Goal: Task Accomplishment & Management: Complete application form

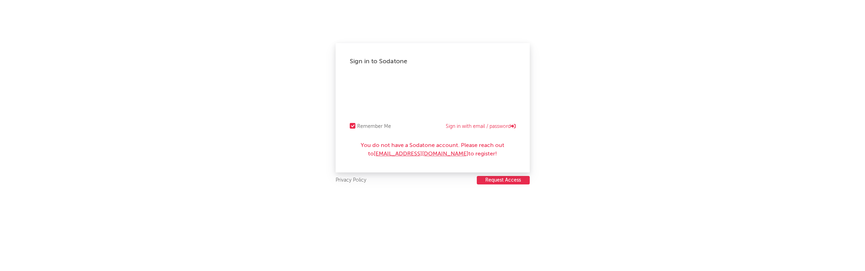
click at [515, 180] on button "Request Access" at bounding box center [503, 180] width 53 height 8
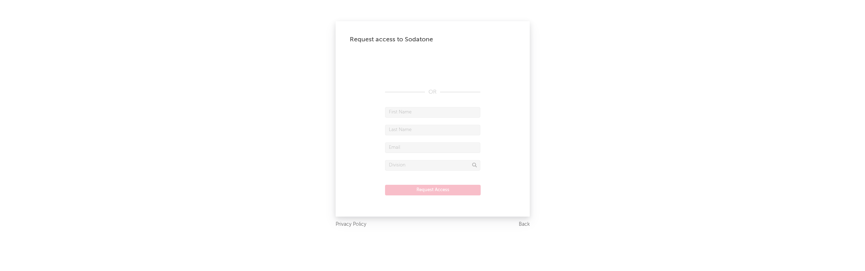
click at [452, 118] on form "Request Access" at bounding box center [433, 154] width 166 height 95
click at [435, 113] on input "text" at bounding box center [432, 112] width 95 height 11
type input "Yara"
type input "[PERSON_NAME]"
type input "[EMAIL_ADDRESS][PERSON_NAME][DOMAIN_NAME]"
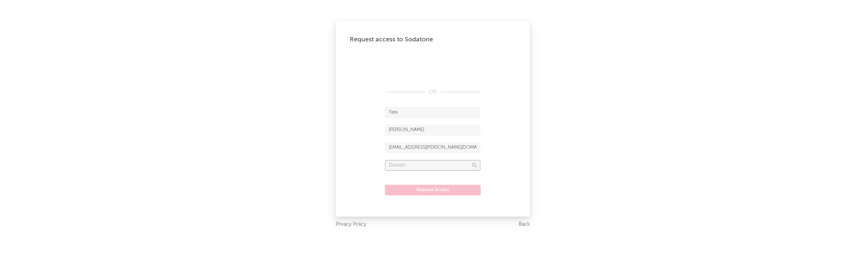
click at [445, 166] on input "text" at bounding box center [432, 165] width 95 height 11
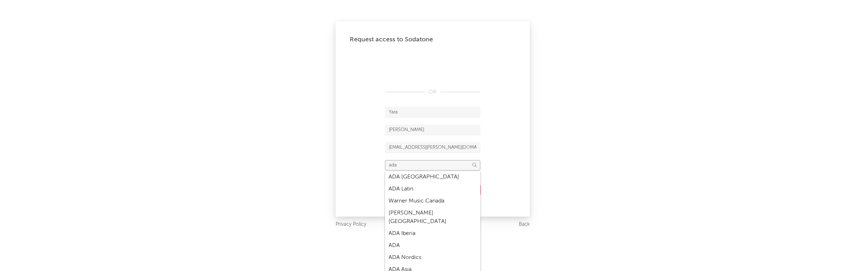
scroll to position [28, 0]
click at [399, 212] on div "ADA" at bounding box center [432, 218] width 95 height 12
type input "ADA"
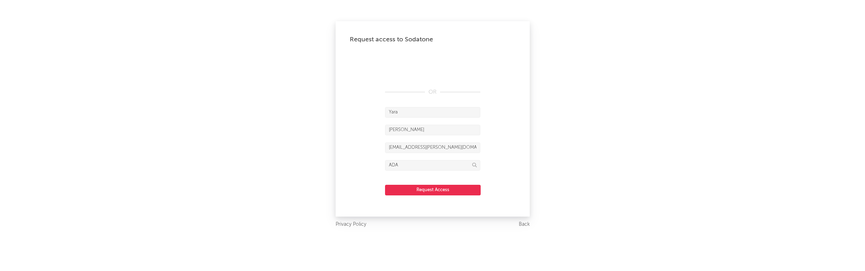
click at [413, 196] on form "Yara Meyer yara.meyer@warnermusic.com ADA Request Access" at bounding box center [433, 154] width 166 height 95
click at [419, 191] on button "Request Access" at bounding box center [433, 190] width 96 height 11
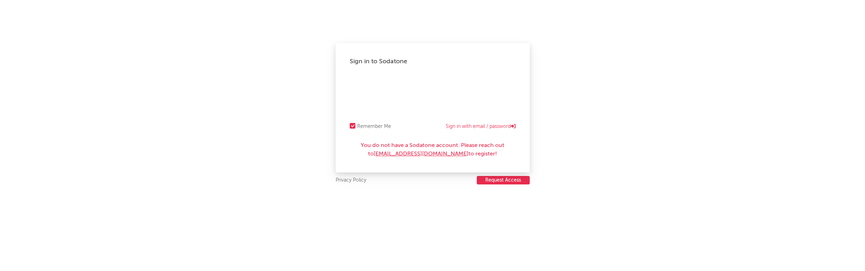
drag, startPoint x: 438, startPoint y: 158, endPoint x: 440, endPoint y: 152, distance: 6.9
click at [439, 158] on div "Sign in to Sodatone Remember Me Sign in with email / password You do not have a…" at bounding box center [433, 107] width 194 height 129
click at [440, 151] on link "SodatoneSupport@wmg.com" at bounding box center [421, 154] width 95 height 6
click at [409, 150] on div "You do not have a Sodatone account. Please reach out to SodatoneSupport@wmg.com…" at bounding box center [433, 149] width 166 height 17
click at [409, 155] on link "SodatoneSupport@wmg.com" at bounding box center [421, 154] width 95 height 6
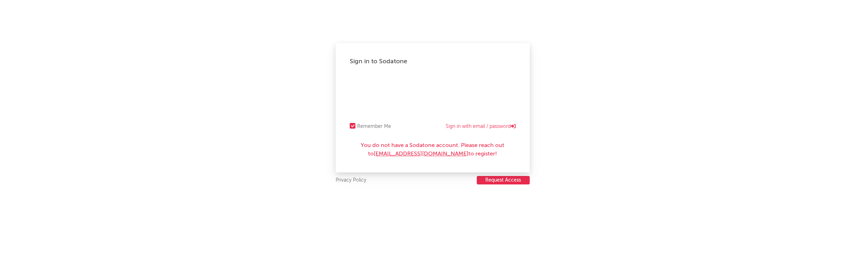
click at [401, 167] on div "Sign in to Sodatone Remember Me Sign in with email / password You do not have a…" at bounding box center [433, 107] width 194 height 129
click at [409, 156] on link "SodatoneSupport@wmg.com" at bounding box center [421, 154] width 95 height 6
drag, startPoint x: 456, startPoint y: 144, endPoint x: 344, endPoint y: 141, distance: 111.9
click at [344, 141] on div "Sign in to Sodatone Remember Me Sign in with email / password You do not have a…" at bounding box center [433, 107] width 194 height 129
copy div "You do not have a Sodatone account."
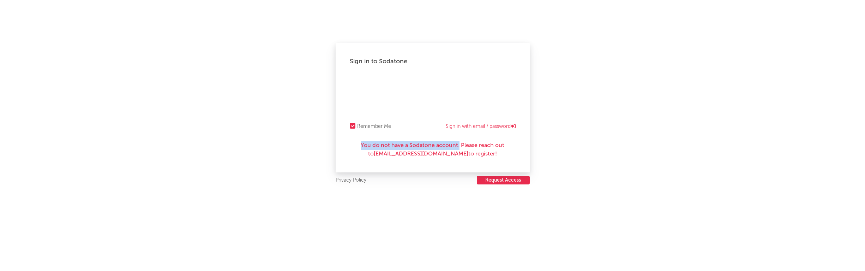
click at [528, 182] on button "Request Access" at bounding box center [503, 180] width 53 height 8
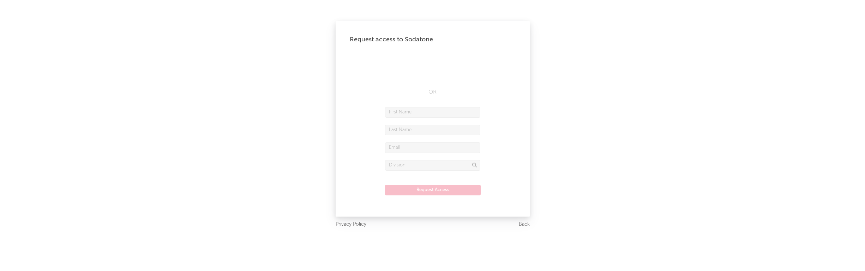
click at [459, 114] on input "text" at bounding box center [432, 112] width 95 height 11
type input "Yara"
type input "[PERSON_NAME]"
type input "[EMAIL_ADDRESS][PERSON_NAME][DOMAIN_NAME]"
